Goal: Complete application form

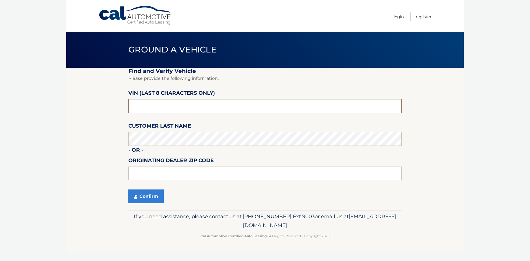
click at [155, 104] on input "text" at bounding box center [264, 106] width 273 height 14
type input "NC144628"
drag, startPoint x: 159, startPoint y: 109, endPoint x: 76, endPoint y: 105, distance: 82.7
click at [91, 108] on section "Find and Verify Vehicle Please provide the following information. VIN (last 8 c…" at bounding box center [265, 139] width 398 height 142
type input "NT163344"
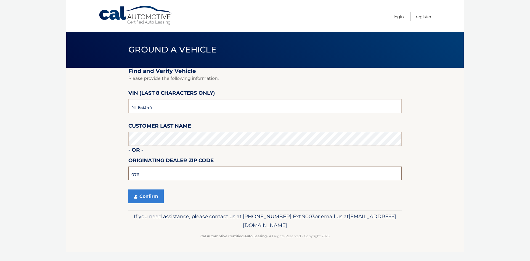
type input "07643"
click at [158, 198] on button "Confirm" at bounding box center [145, 196] width 35 height 14
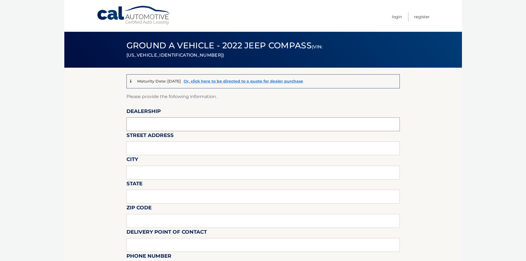
click at [159, 123] on input "text" at bounding box center [262, 124] width 273 height 14
type input "Teterboro Motors"
click at [166, 143] on input "text" at bounding box center [262, 148] width 273 height 14
type input "469 Route 46 East"
click at [165, 170] on input "text" at bounding box center [262, 173] width 273 height 14
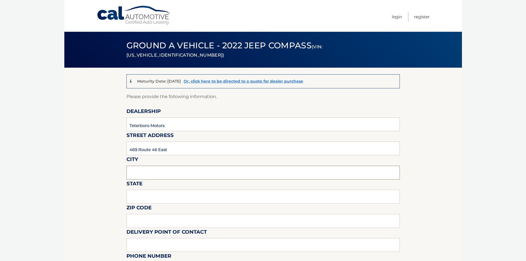
type input "Little Ferry"
click at [161, 192] on input "text" at bounding box center [262, 197] width 273 height 14
type input "NJ"
click at [156, 216] on input "text" at bounding box center [262, 221] width 273 height 14
type input "07643"
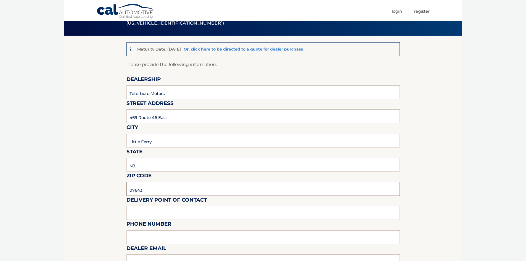
scroll to position [83, 0]
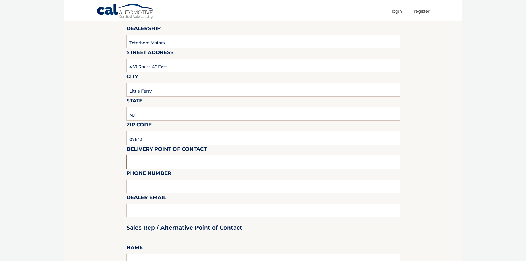
click at [173, 157] on input "text" at bounding box center [262, 162] width 273 height 14
type input "Max"
click at [160, 185] on input "text" at bounding box center [262, 186] width 273 height 14
type input "201-440-0223"
click at [157, 209] on div "Sales Rep / Alternative Point of Contact" at bounding box center [262, 217] width 273 height 39
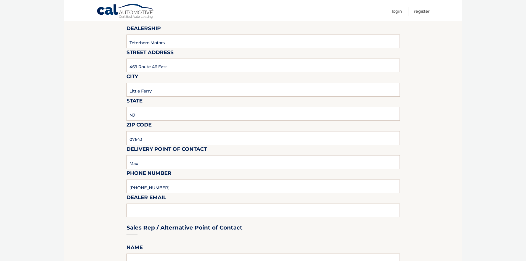
click at [154, 212] on div "Sales Rep / Alternative Point of Contact" at bounding box center [262, 217] width 273 height 39
click at [147, 215] on div "Sales Rep / Alternative Point of Contact" at bounding box center [262, 217] width 273 height 39
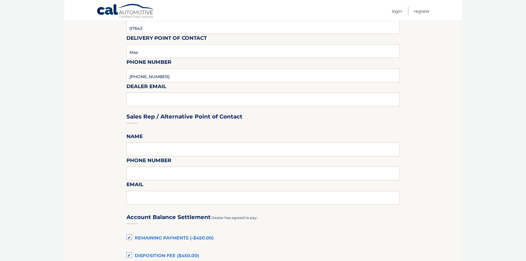
scroll to position [193, 0]
click at [156, 147] on input "text" at bounding box center [262, 150] width 273 height 14
type input "Jay Dichio"
click at [150, 178] on input "text" at bounding box center [262, 174] width 273 height 14
type input "201-440-0222"
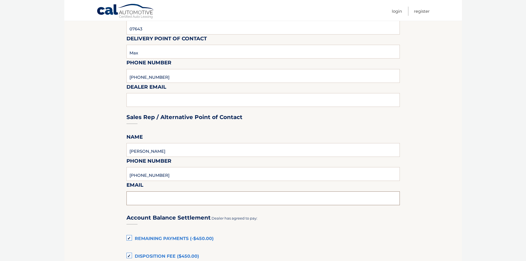
click at [156, 201] on input "text" at bounding box center [262, 198] width 273 height 14
type input "jay@teterboromotors.com"
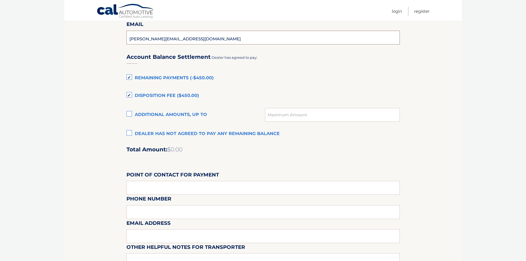
scroll to position [359, 0]
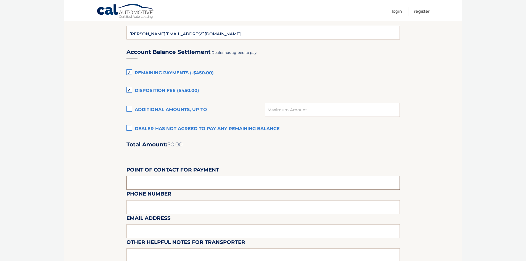
click at [168, 186] on input "text" at bounding box center [262, 183] width 273 height 14
type input "Dealer is making payments"
click at [167, 207] on div "Email Address" at bounding box center [262, 202] width 273 height 24
click at [158, 212] on div "Email Address" at bounding box center [262, 202] width 273 height 24
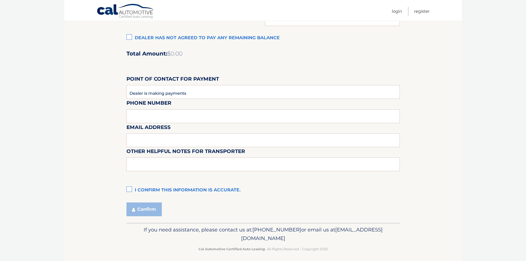
scroll to position [454, 0]
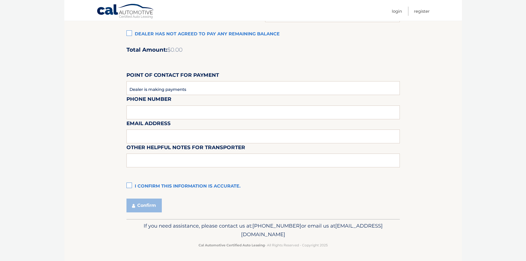
click at [131, 186] on label "I confirm this information is accurate." at bounding box center [262, 186] width 273 height 11
click at [0, 0] on input "I confirm this information is accurate." at bounding box center [0, 0] width 0 height 0
click at [148, 208] on button "Confirm" at bounding box center [143, 206] width 35 height 14
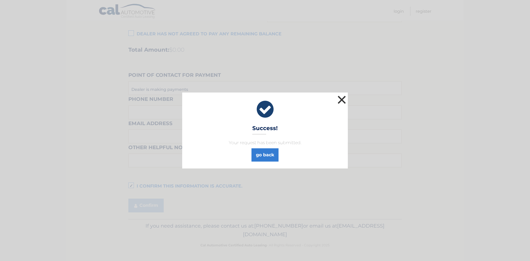
click at [343, 101] on button "×" at bounding box center [341, 99] width 11 height 11
